Goal: Task Accomplishment & Management: Use online tool/utility

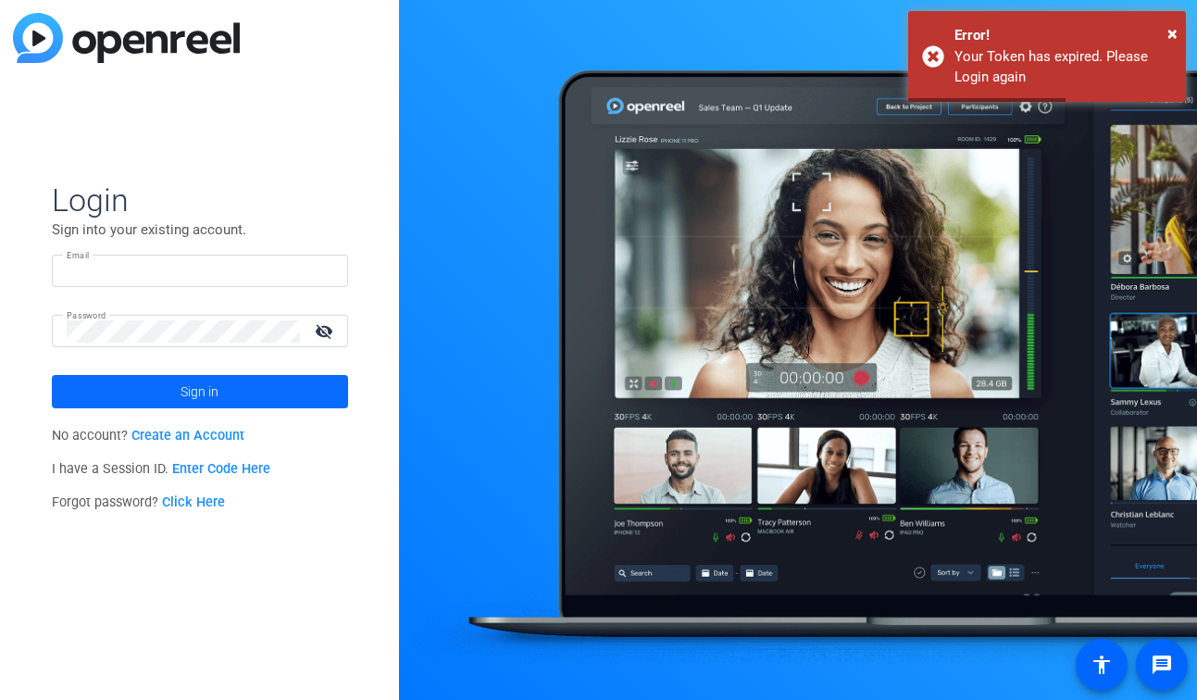
type input "[EMAIL_ADDRESS][DOMAIN_NAME]"
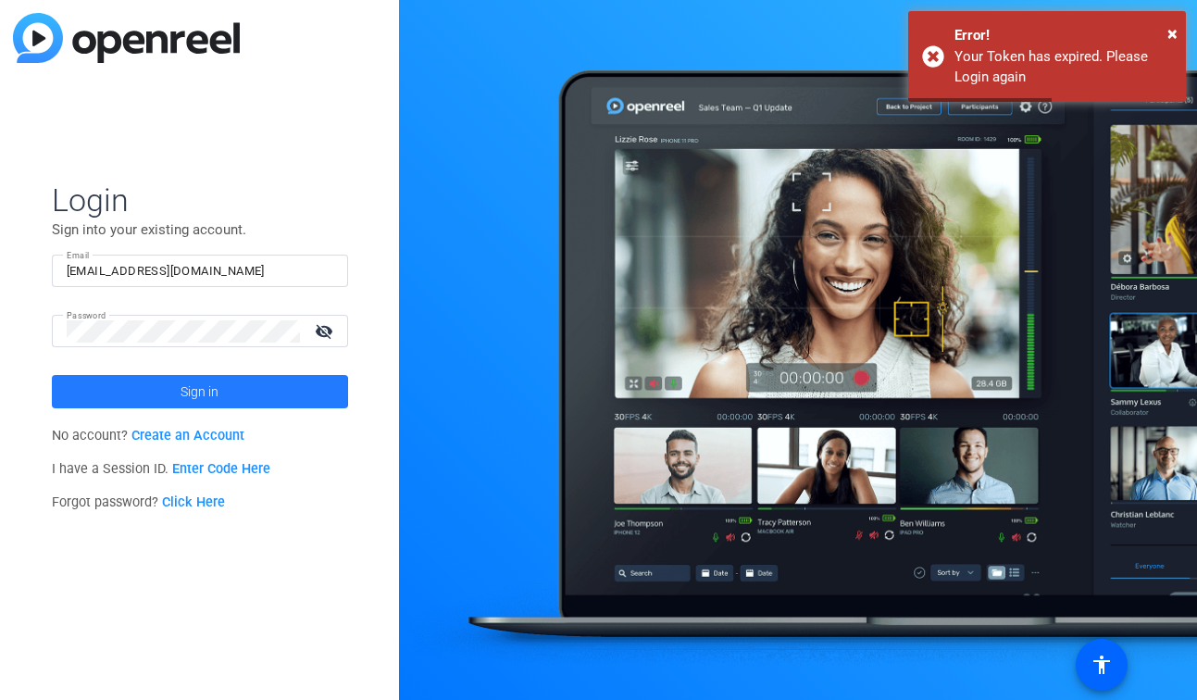
click at [157, 392] on span at bounding box center [200, 391] width 296 height 44
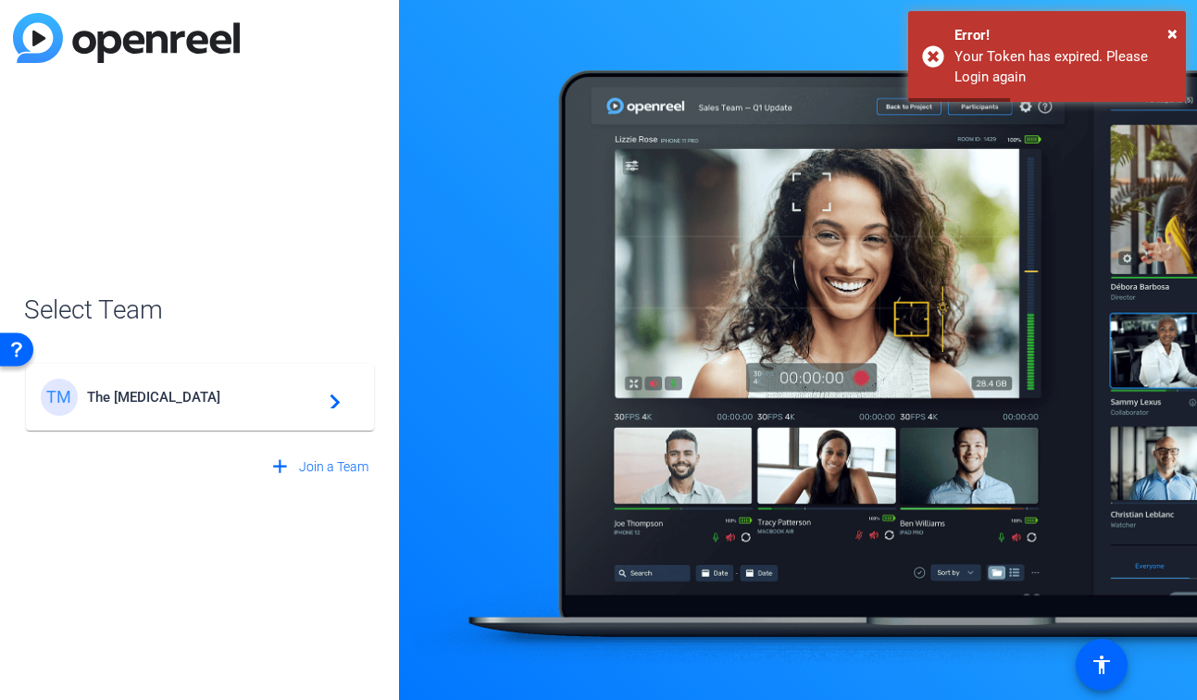
click at [157, 392] on span "The [MEDICAL_DATA]" at bounding box center [202, 397] width 231 height 17
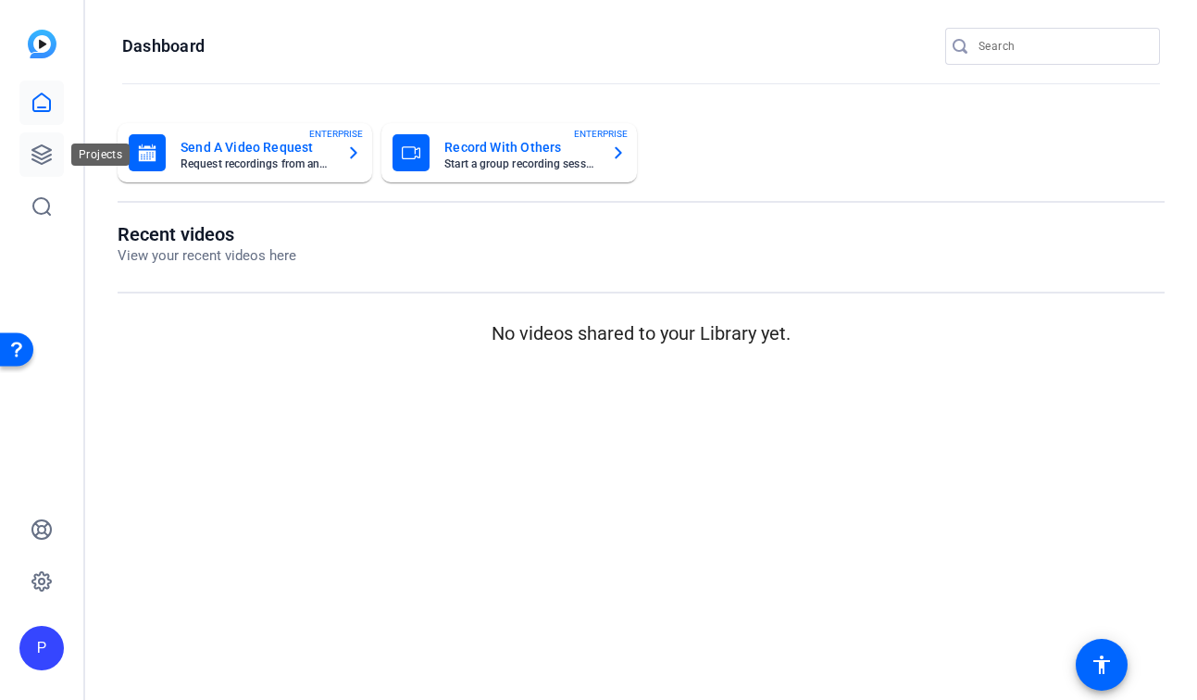
click at [49, 161] on icon at bounding box center [42, 154] width 22 height 22
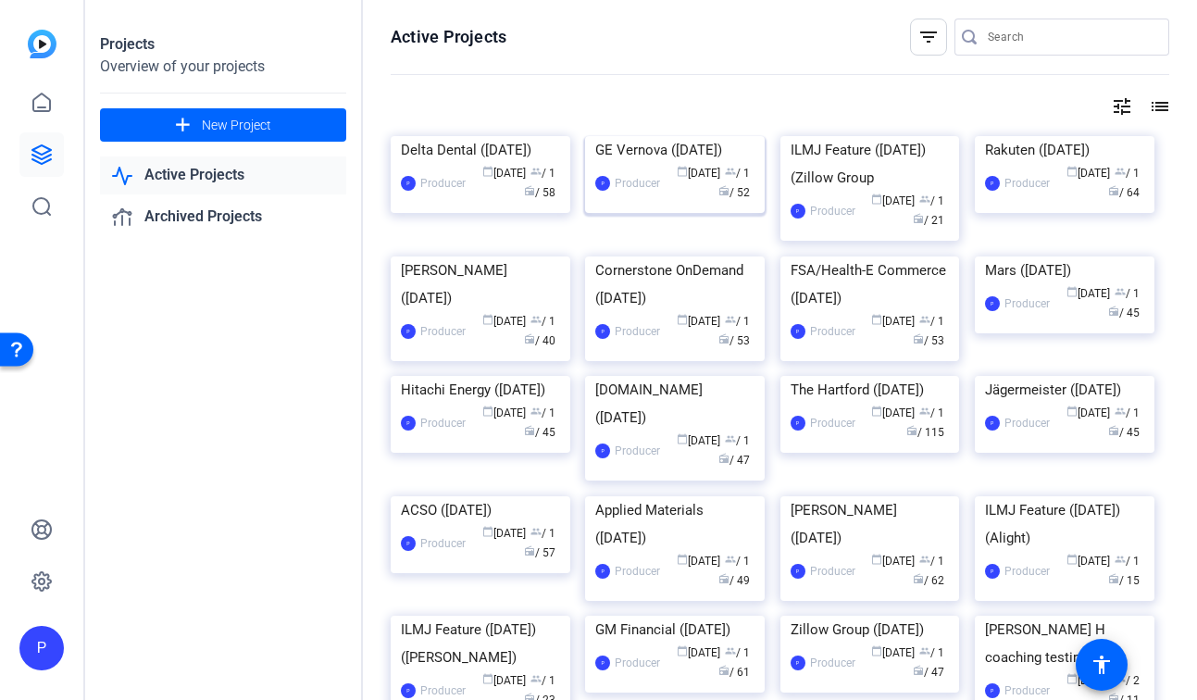
click at [672, 164] on div "GE Vernova ([DATE])" at bounding box center [674, 150] width 159 height 28
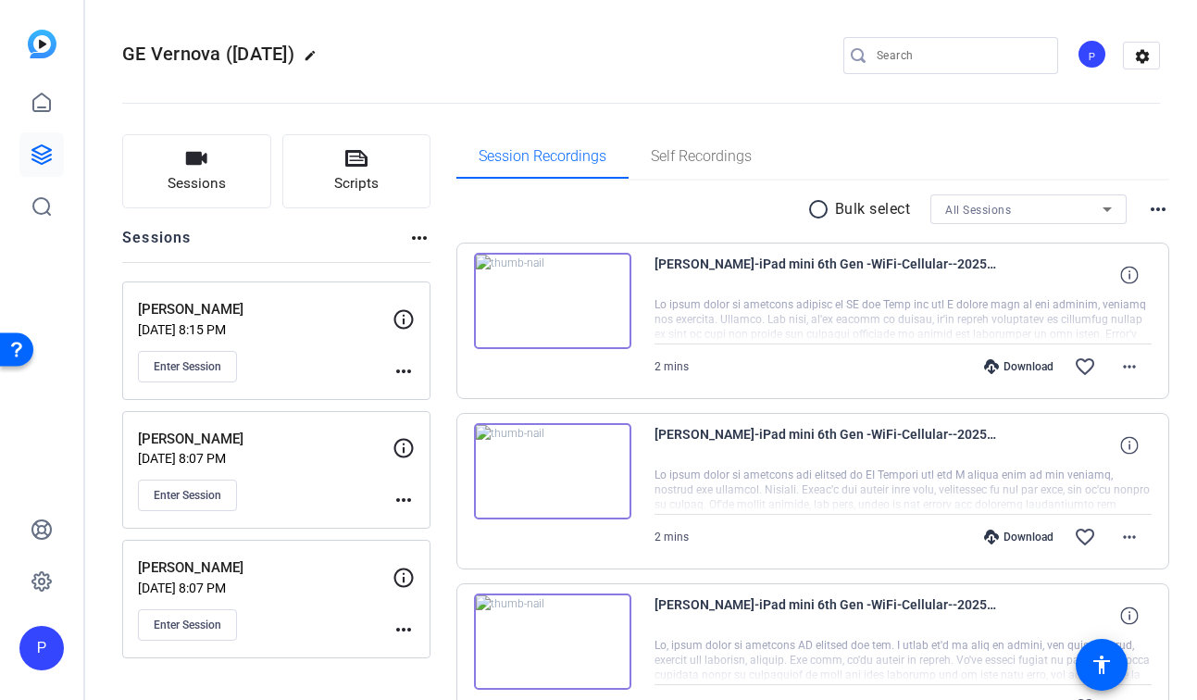
click at [405, 367] on mat-icon "more_horiz" at bounding box center [403, 371] width 22 height 22
click at [441, 387] on span "Edit Session" at bounding box center [449, 398] width 84 height 22
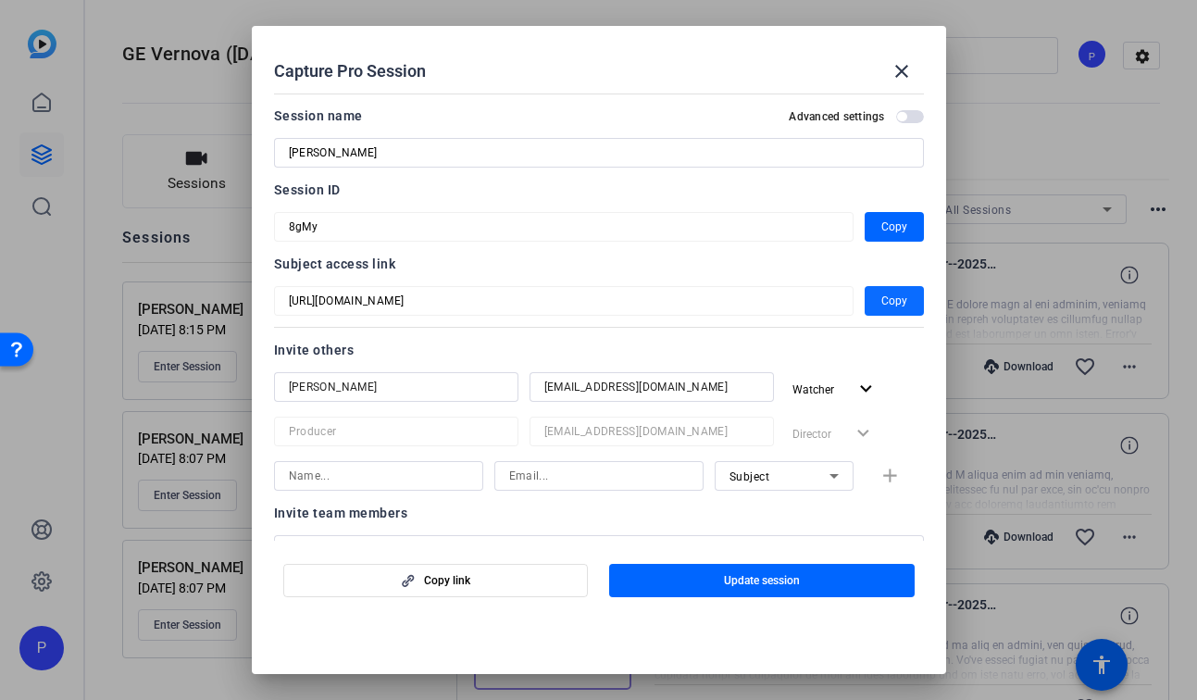
click at [895, 295] on span "Copy" at bounding box center [894, 301] width 26 height 22
click at [900, 77] on mat-icon "close" at bounding box center [901, 71] width 22 height 22
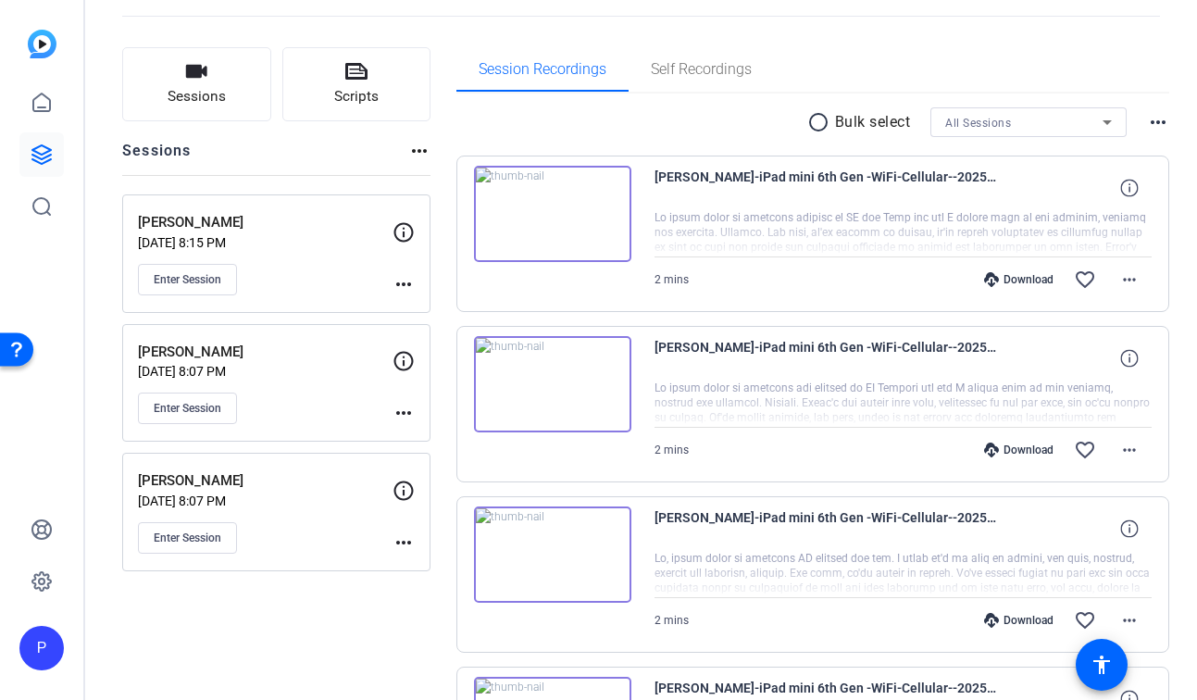
scroll to position [96, 0]
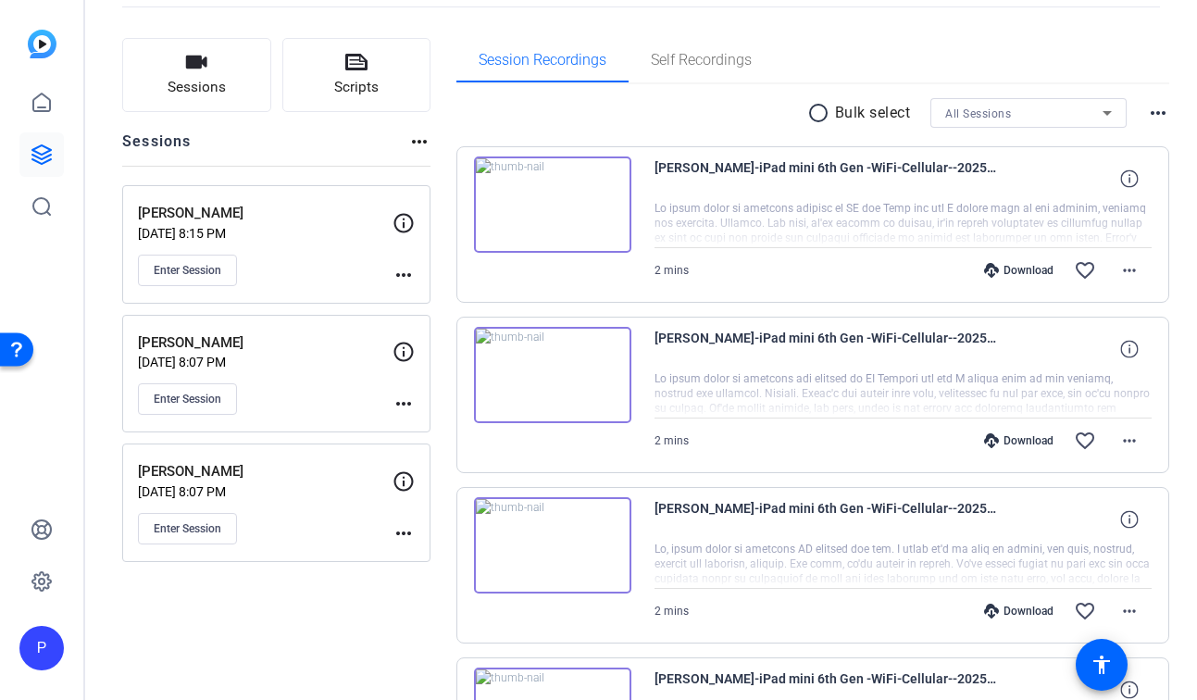
click at [402, 534] on mat-icon "more_horiz" at bounding box center [403, 533] width 22 height 22
click at [429, 553] on span "Edit Session" at bounding box center [449, 560] width 84 height 22
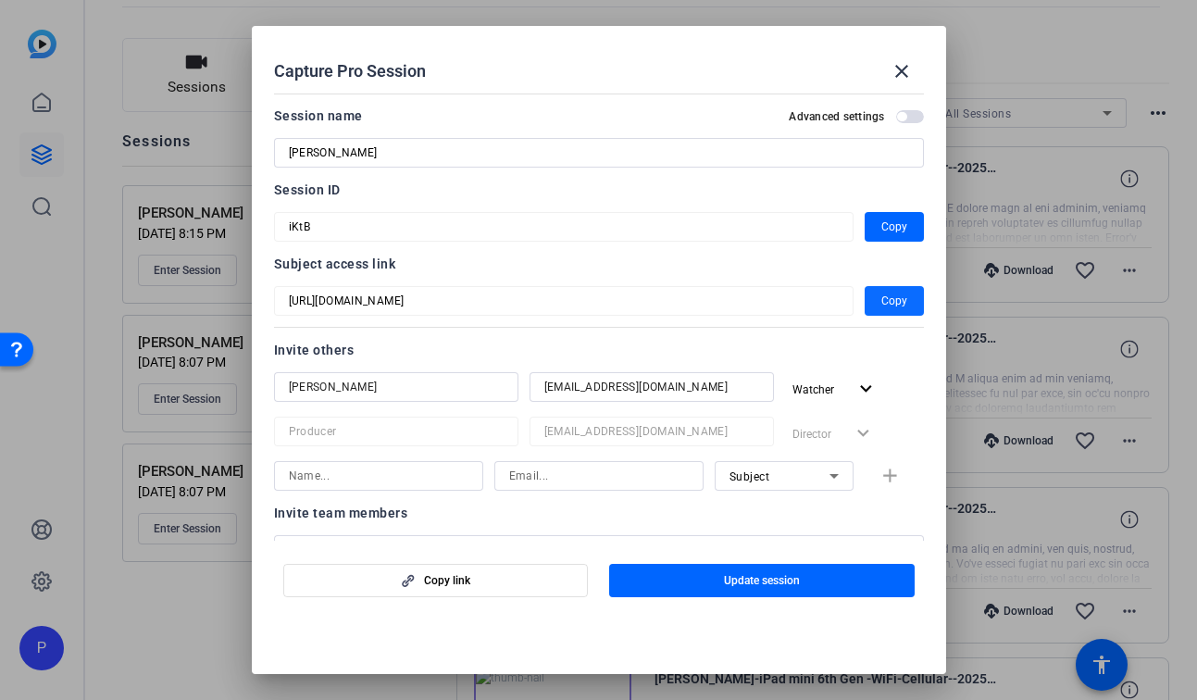
click at [885, 300] on span "Copy" at bounding box center [894, 301] width 26 height 22
